Goal: Navigation & Orientation: Find specific page/section

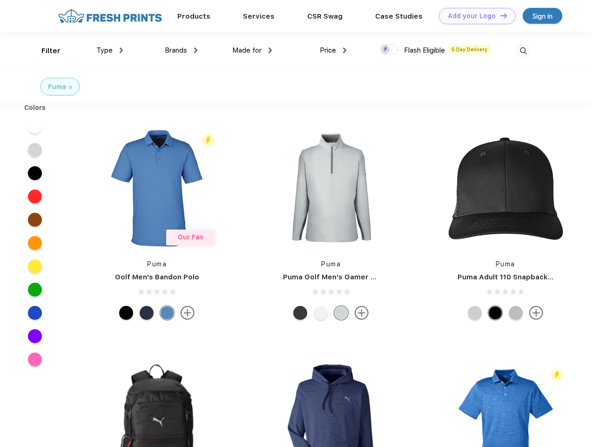
click at [474, 16] on link "Add your Logo Design Tool" at bounding box center [477, 16] width 77 height 16
click at [0, 0] on div "Design Tool" at bounding box center [0, 0] width 0 height 0
click at [499, 15] on link "Add your Logo Design Tool" at bounding box center [477, 16] width 77 height 16
click at [45, 51] on div "Filter" at bounding box center [50, 51] width 19 height 11
click at [110, 50] on span "Type" at bounding box center [104, 50] width 16 height 8
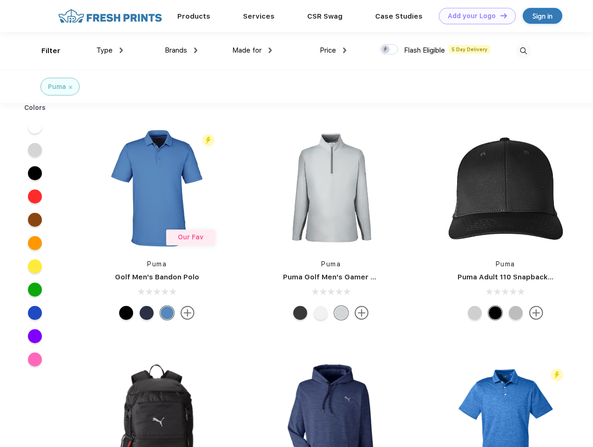
click at [181, 50] on span "Brands" at bounding box center [176, 50] width 22 height 8
click at [252, 50] on span "Made for" at bounding box center [246, 50] width 29 height 8
click at [333, 50] on span "Price" at bounding box center [328, 50] width 16 height 8
click at [389, 50] on div at bounding box center [389, 49] width 18 height 10
click at [386, 50] on input "checkbox" at bounding box center [383, 47] width 6 height 6
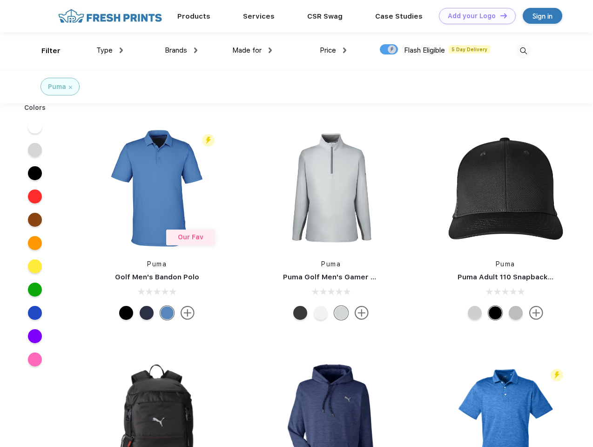
click at [523, 51] on img at bounding box center [523, 50] width 15 height 15
